Goal: Transaction & Acquisition: Purchase product/service

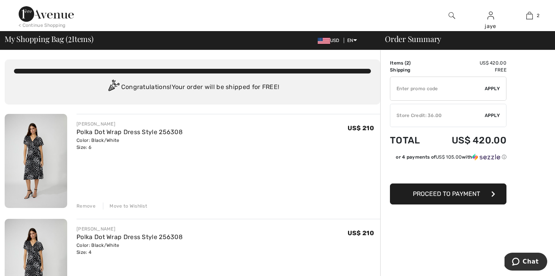
click at [498, 116] on span "Apply" at bounding box center [493, 115] width 16 height 7
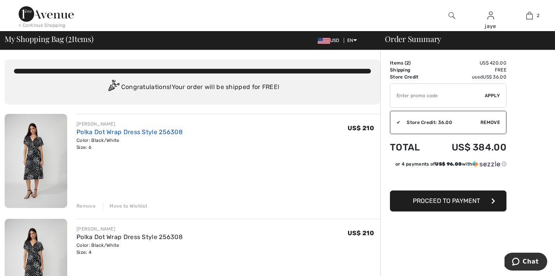
click at [136, 132] on link "Polka Dot Wrap Dress Style 256308" at bounding box center [130, 131] width 106 height 7
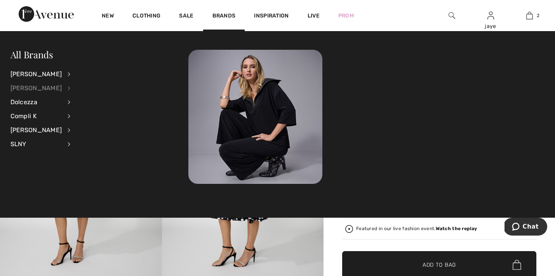
click at [34, 89] on div "[PERSON_NAME]" at bounding box center [36, 88] width 52 height 14
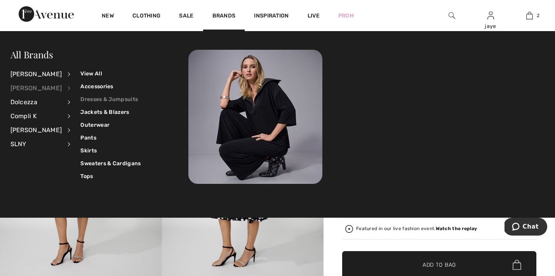
click at [90, 99] on link "Dresses & Jumpsuits" at bounding box center [110, 99] width 60 height 13
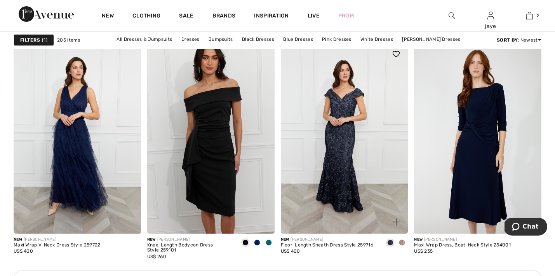
scroll to position [763, 0]
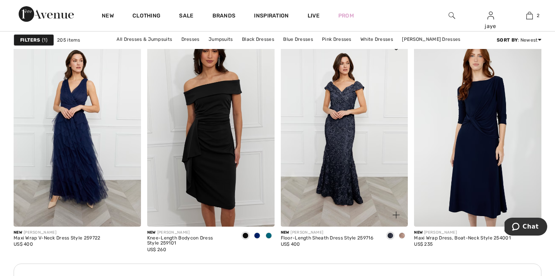
click at [401, 234] on span at bounding box center [402, 235] width 6 height 6
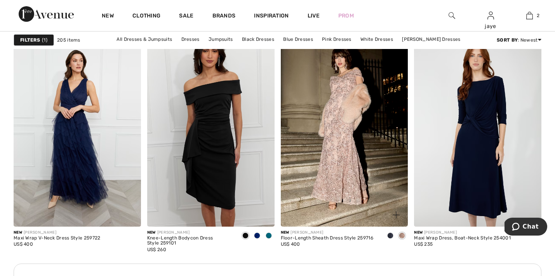
click at [390, 235] on span at bounding box center [390, 235] width 6 height 6
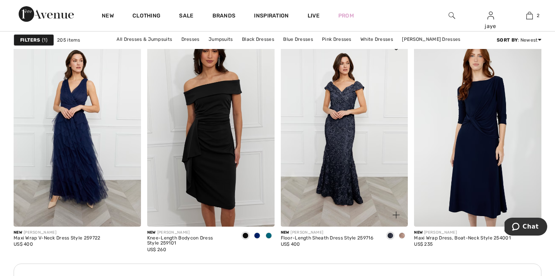
click at [352, 181] on img at bounding box center [344, 130] width 127 height 191
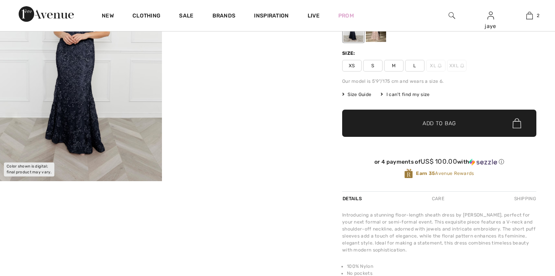
checkbox input "true"
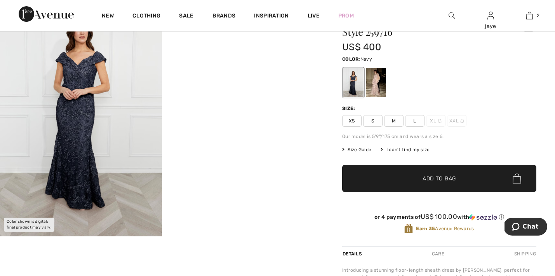
scroll to position [52, 0]
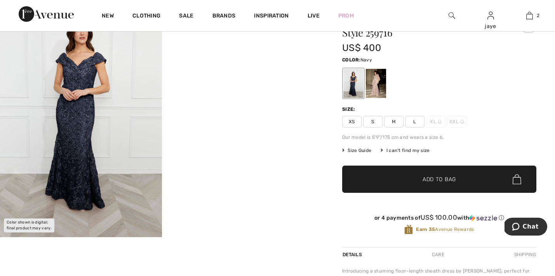
click at [397, 124] on span "M" at bounding box center [393, 122] width 19 height 12
click at [390, 174] on span "✔ Added to Bag Add to Bag" at bounding box center [439, 178] width 194 height 27
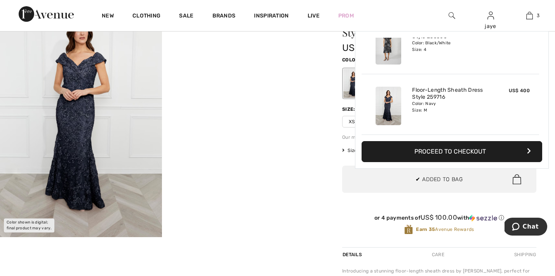
scroll to position [0, 0]
click at [334, 159] on div "Frank Lyman Write a review Floor-length Sheath Dress Style 259716 US$ 400 Color…" at bounding box center [438, 223] width 231 height 458
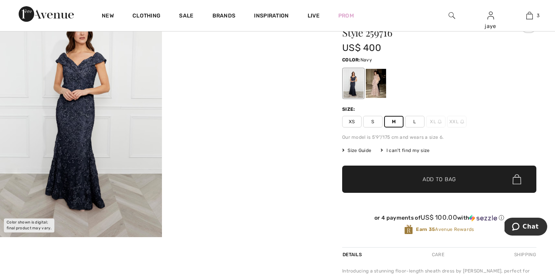
click at [373, 122] on span "S" at bounding box center [372, 122] width 19 height 12
click at [369, 175] on span "✔ Added to Bag Add to Bag" at bounding box center [439, 178] width 194 height 27
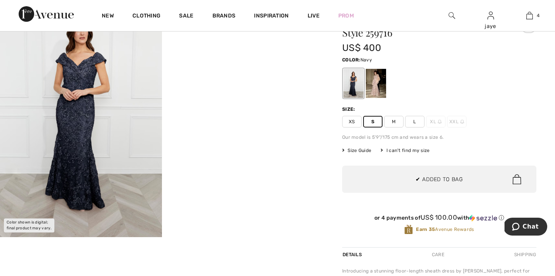
click at [333, 109] on div "Frank Lyman Write a review Floor-length Sheath Dress Style 259716 US$ 400 Color…" at bounding box center [438, 223] width 231 height 458
click at [376, 90] on div at bounding box center [376, 83] width 20 height 29
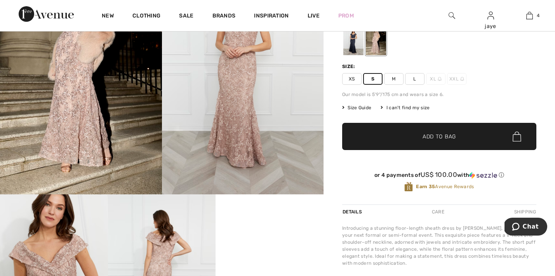
scroll to position [93, 0]
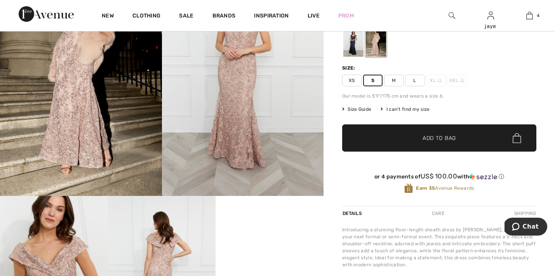
click at [379, 138] on span "✔ Added to Bag Add to Bag" at bounding box center [439, 137] width 194 height 27
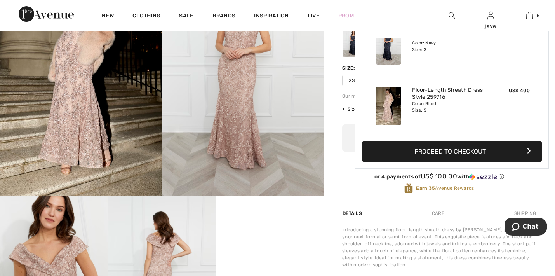
scroll to position [0, 0]
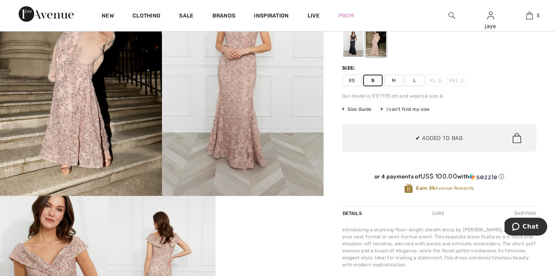
click at [330, 118] on div "Frank Lyman Write a review Floor-length Sheath Dress Style 259716 US$ 400 Color…" at bounding box center [438, 241] width 231 height 576
click at [393, 84] on span "M" at bounding box center [393, 81] width 19 height 12
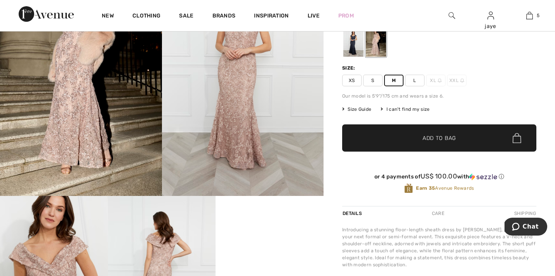
click at [381, 136] on span "✔ Added to Bag Add to Bag" at bounding box center [439, 137] width 194 height 27
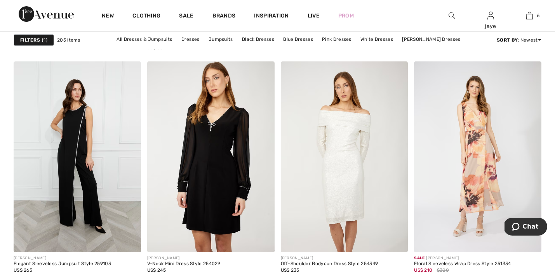
scroll to position [1287, 0]
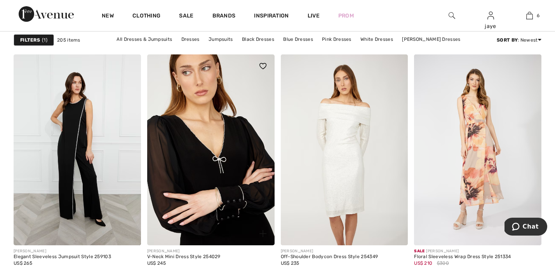
click at [206, 170] on img at bounding box center [210, 149] width 127 height 191
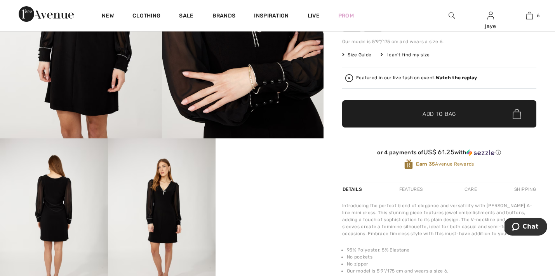
scroll to position [157, 0]
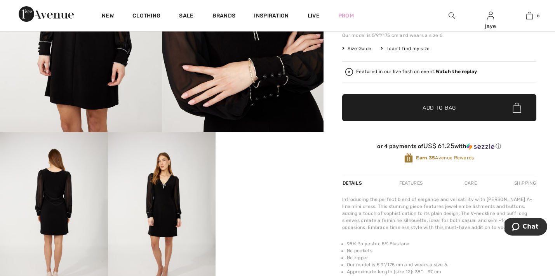
click at [174, 208] on img at bounding box center [162, 213] width 108 height 162
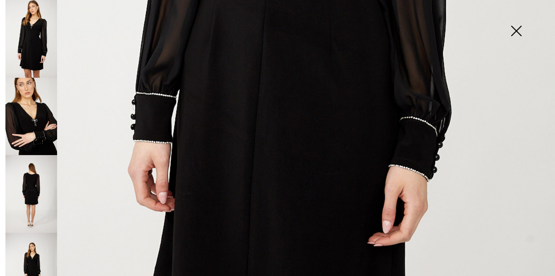
scroll to position [433, 0]
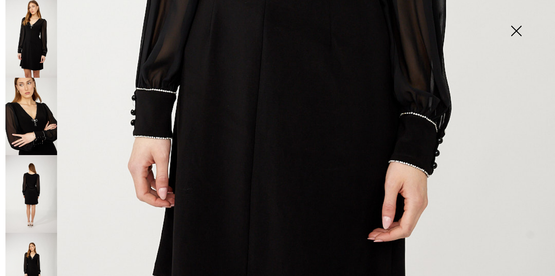
click at [28, 197] on img at bounding box center [31, 194] width 52 height 78
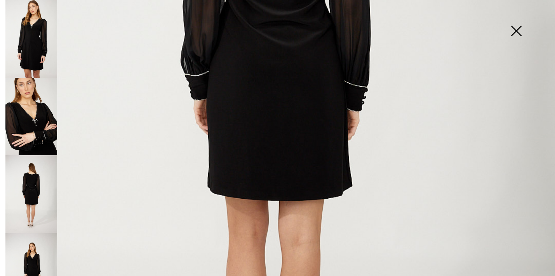
scroll to position [255, 0]
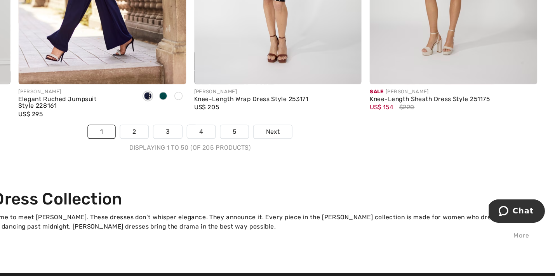
scroll to position [3420, 0]
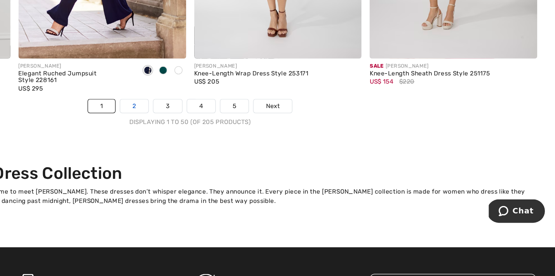
click at [224, 142] on link "2" at bounding box center [234, 147] width 21 height 10
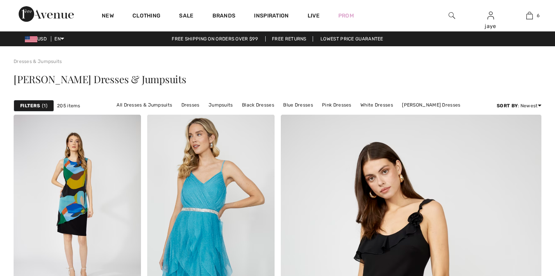
checkbox input "true"
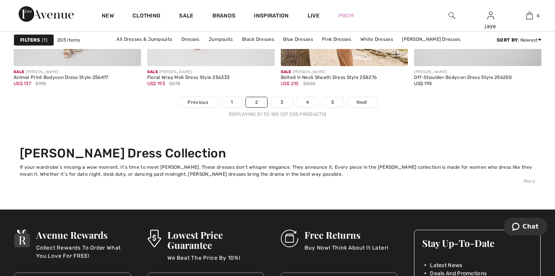
scroll to position [3469, 0]
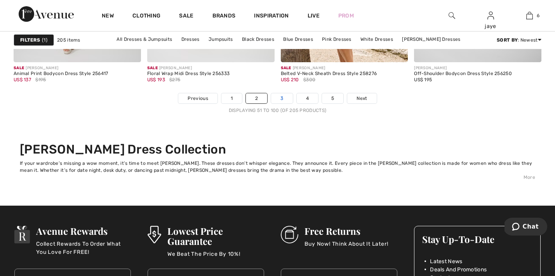
click at [281, 96] on link "3" at bounding box center [281, 98] width 21 height 10
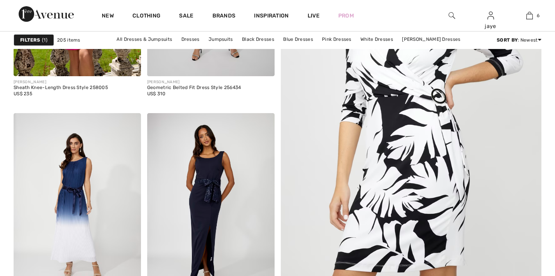
checkbox input "true"
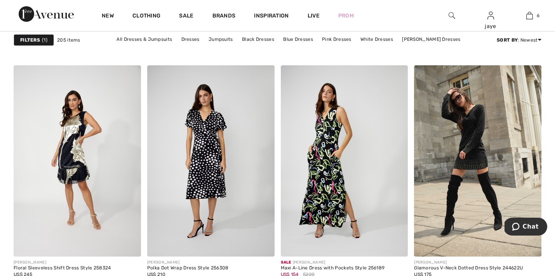
scroll to position [1049, 0]
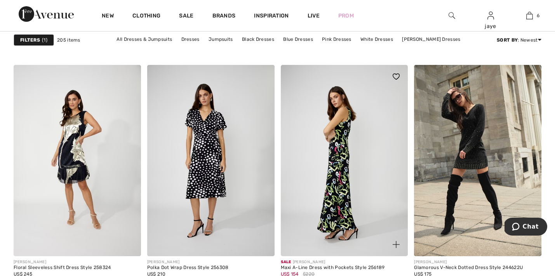
click at [339, 181] on img at bounding box center [344, 160] width 127 height 191
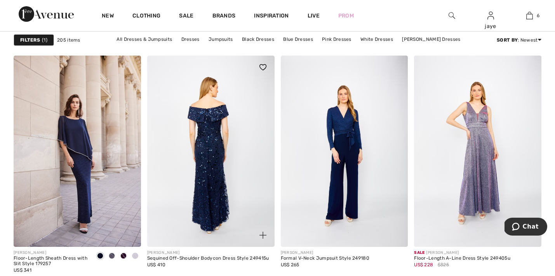
scroll to position [1515, 0]
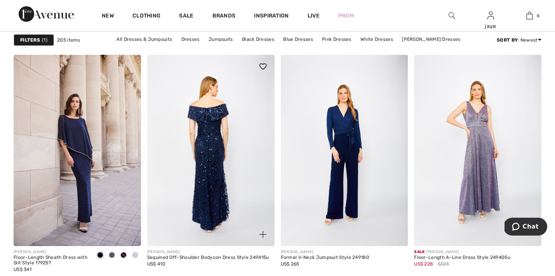
click at [212, 185] on img at bounding box center [210, 150] width 127 height 191
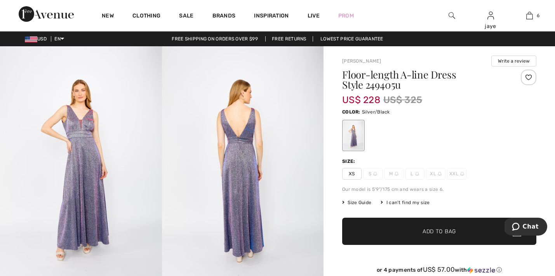
click at [90, 128] on img at bounding box center [81, 167] width 162 height 243
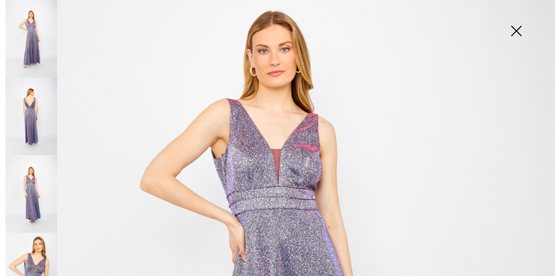
scroll to position [104, 0]
click at [517, 31] on img at bounding box center [516, 32] width 39 height 40
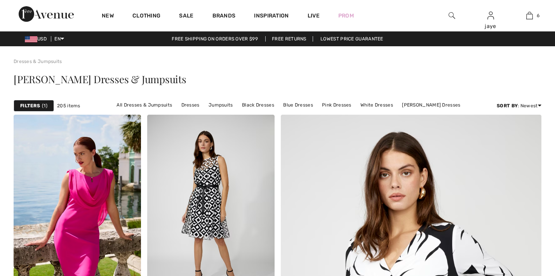
checkbox input "true"
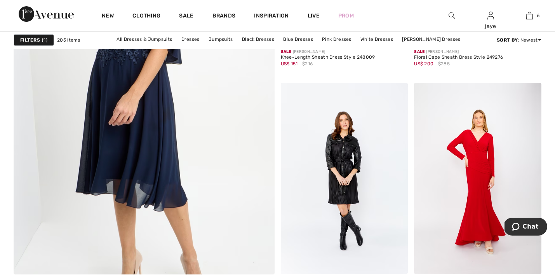
scroll to position [2031, 0]
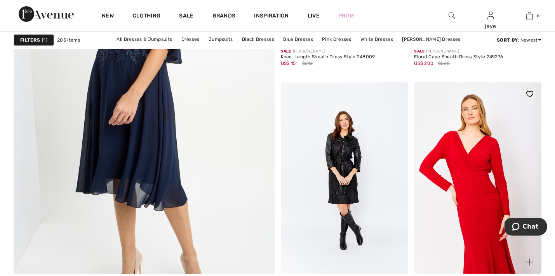
click at [473, 187] on img at bounding box center [477, 177] width 127 height 191
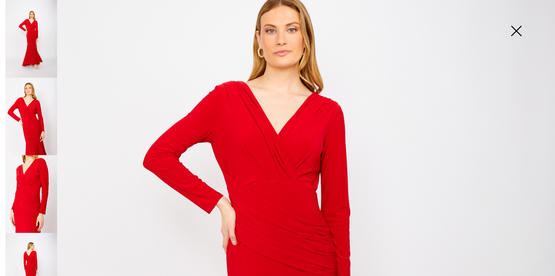
scroll to position [123, 0]
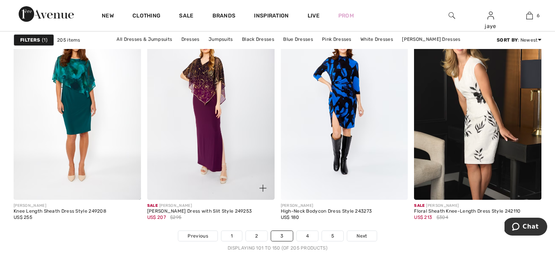
scroll to position [3335, 0]
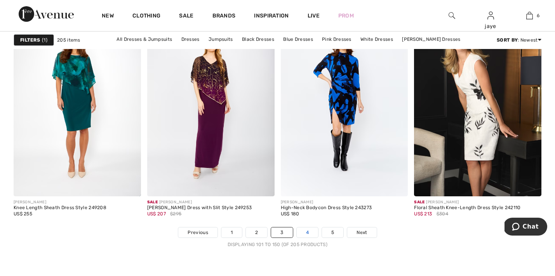
click at [308, 231] on link "4" at bounding box center [307, 232] width 21 height 10
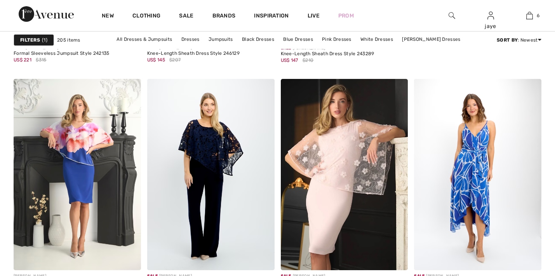
checkbox input "true"
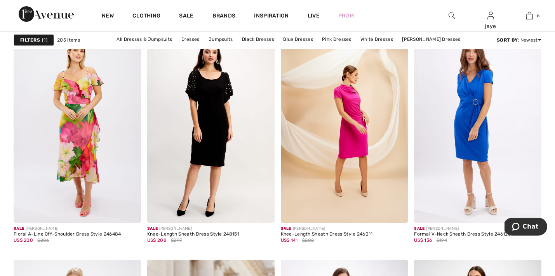
scroll to position [2310, 0]
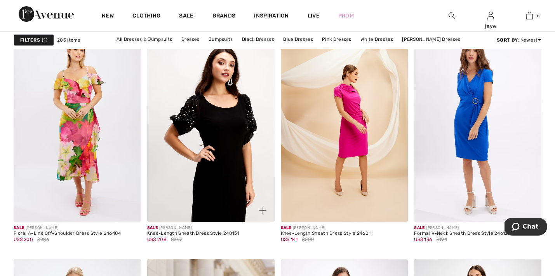
click at [225, 174] on img at bounding box center [210, 126] width 127 height 191
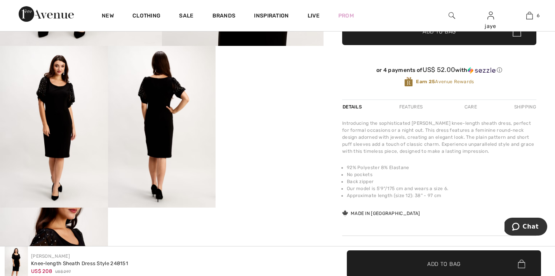
scroll to position [320, 0]
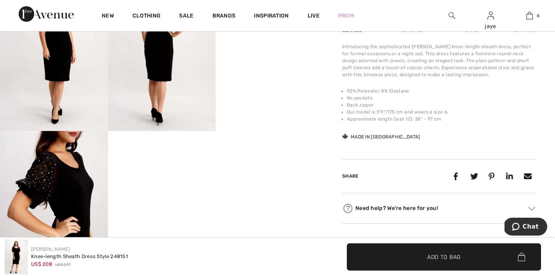
click at [50, 195] on img at bounding box center [54, 212] width 108 height 162
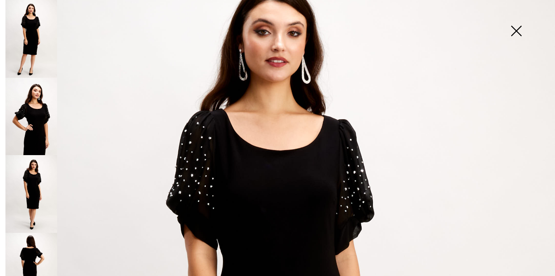
scroll to position [64, 0]
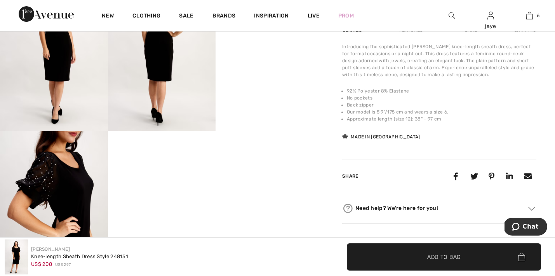
click at [50, 186] on img at bounding box center [54, 212] width 108 height 162
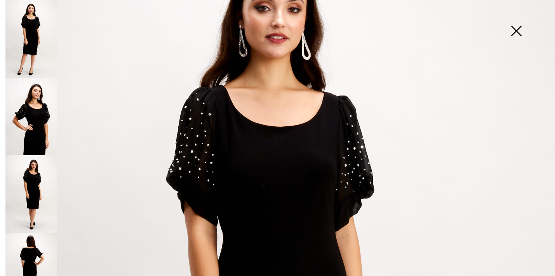
scroll to position [39, 0]
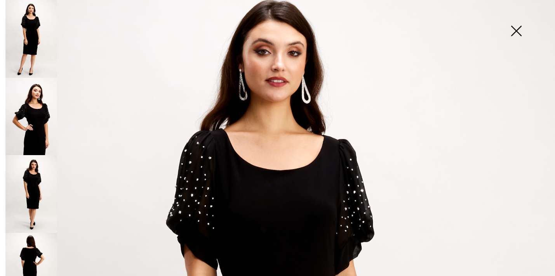
click at [517, 32] on img at bounding box center [516, 32] width 39 height 40
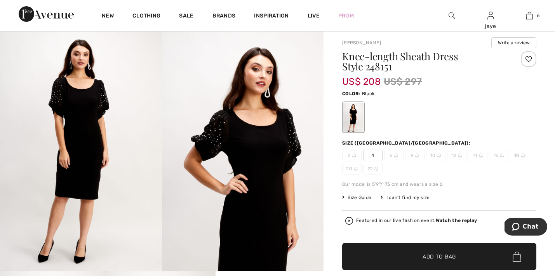
scroll to position [18, 0]
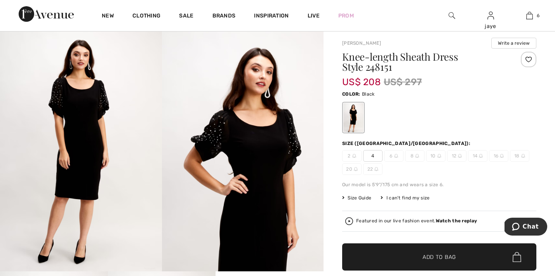
click at [400, 254] on span "✔ Added to Bag Add to Bag" at bounding box center [439, 256] width 194 height 27
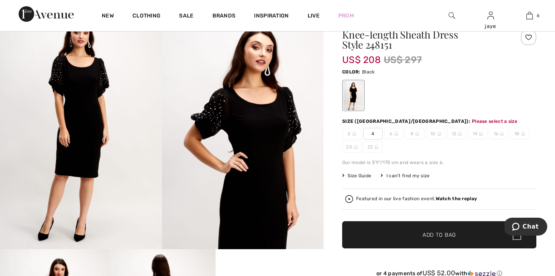
scroll to position [96, 0]
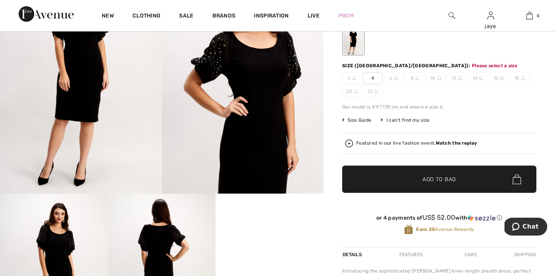
click at [377, 80] on span "4" at bounding box center [372, 78] width 19 height 12
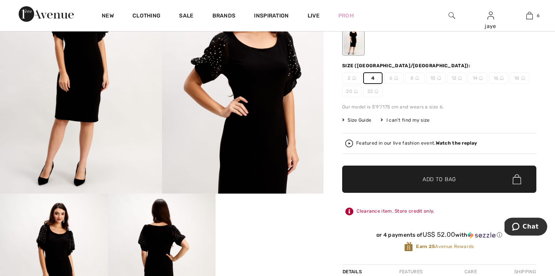
click at [380, 181] on span "✔ Added to Bag Add to Bag" at bounding box center [439, 178] width 194 height 27
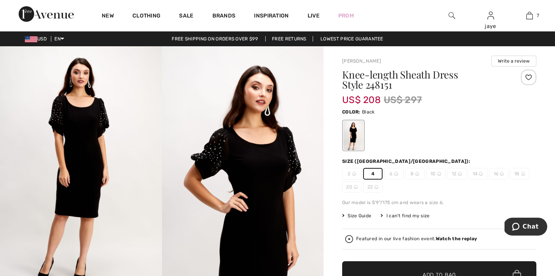
scroll to position [0, 0]
drag, startPoint x: 370, startPoint y: 85, endPoint x: 342, endPoint y: 83, distance: 28.0
click at [342, 83] on h1 "Knee-length Sheath Dress Style 248151" at bounding box center [423, 80] width 162 height 20
copy h1 "248151"
